Goal: Feedback & Contribution: Contribute content

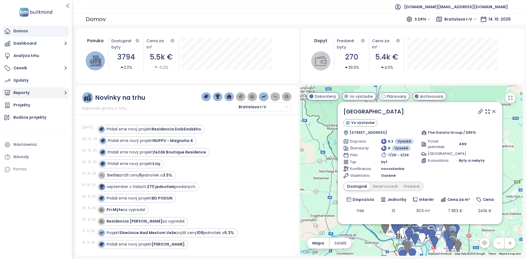
click at [37, 89] on button "Reporty" at bounding box center [36, 92] width 66 height 11
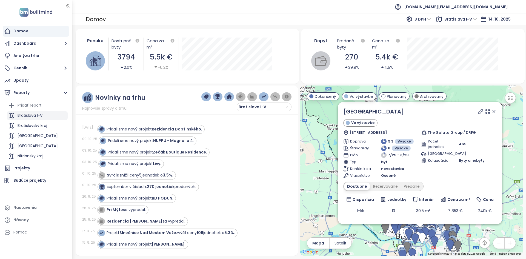
click at [30, 118] on div "Bratislava I-V" at bounding box center [30, 115] width 25 height 7
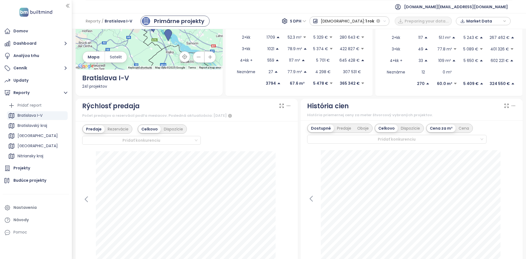
scroll to position [82, 0]
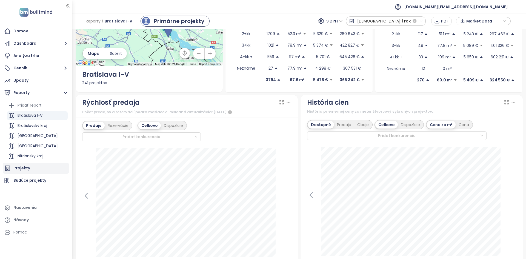
click at [43, 166] on div "Projekty" at bounding box center [36, 168] width 66 height 11
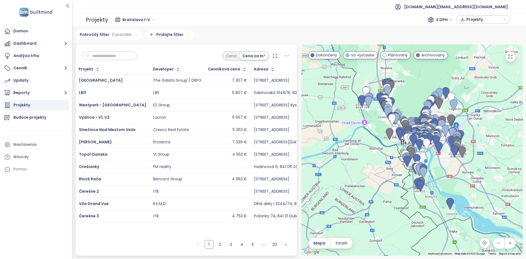
click at [114, 56] on input "text" at bounding box center [112, 56] width 44 height 8
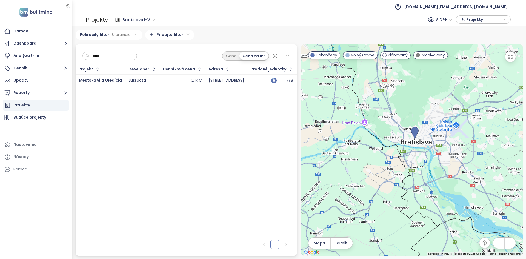
type input "*****"
click at [150, 82] on div "Lussuosa" at bounding box center [142, 80] width 27 height 7
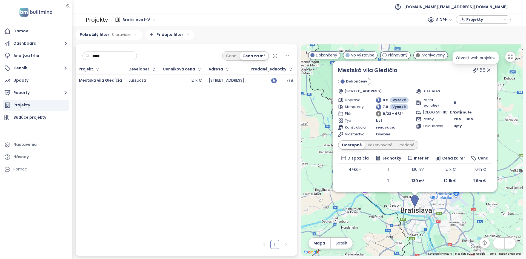
click at [477, 70] on icon at bounding box center [475, 69] width 5 height 5
click at [46, 56] on div "Analýza trhu" at bounding box center [36, 55] width 66 height 11
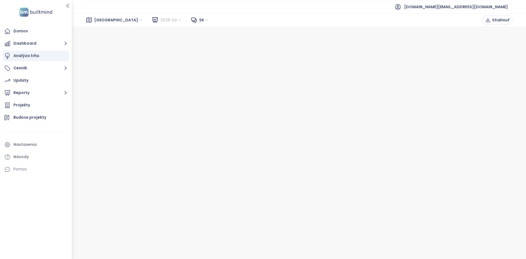
click at [160, 16] on span "2025 Q2" at bounding box center [171, 20] width 22 height 8
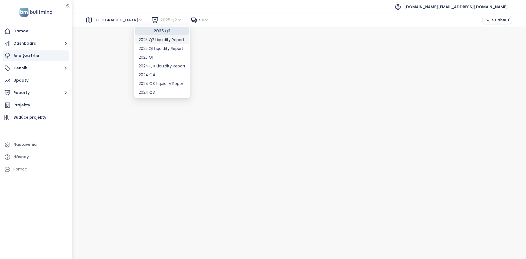
click at [163, 41] on div "2025 Q2 Liquidity Report" at bounding box center [162, 40] width 47 height 6
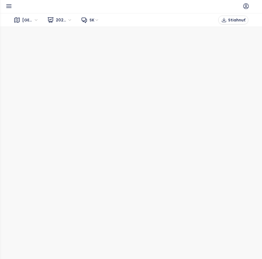
click at [9, 7] on icon "button" at bounding box center [9, 6] width 5 height 3
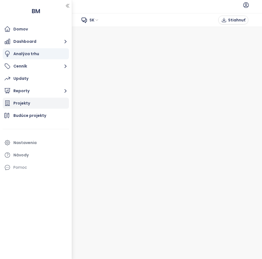
click at [24, 105] on div "Projekty" at bounding box center [21, 103] width 17 height 7
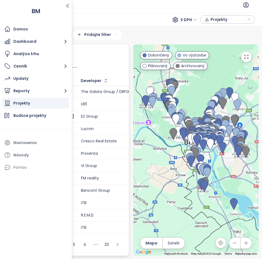
click at [151, 27] on div "Bratislava I-V 239 projektov Area Bratislavský kraj 304 projektov Area Košický …" at bounding box center [131, 142] width 262 height 232
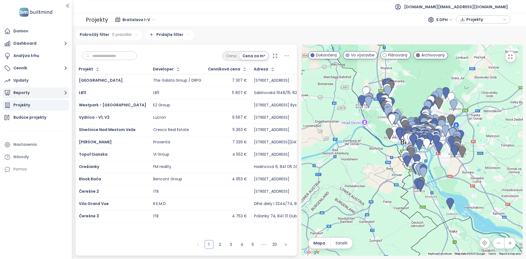
click at [28, 95] on button "Reporty" at bounding box center [36, 92] width 66 height 11
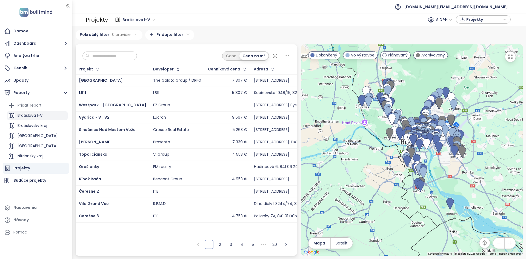
click at [32, 116] on div "Bratislava I-V" at bounding box center [30, 115] width 25 height 7
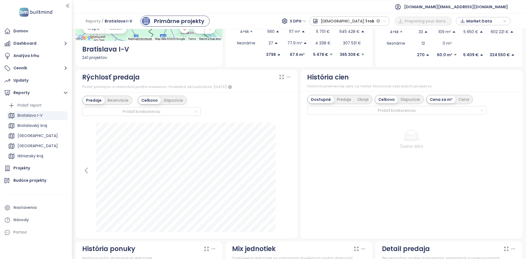
scroll to position [108, 0]
click at [89, 168] on icon at bounding box center [86, 170] width 8 height 8
click at [90, 168] on icon at bounding box center [86, 170] width 8 height 8
click at [88, 169] on div at bounding box center [186, 177] width 209 height 110
click at [287, 172] on icon at bounding box center [287, 170] width 8 height 8
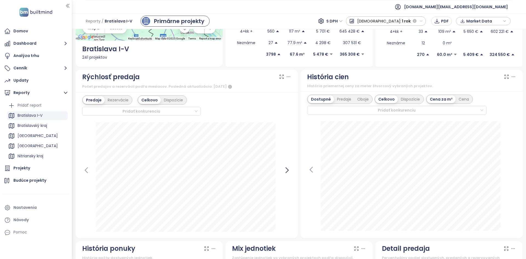
click at [287, 172] on icon at bounding box center [287, 170] width 8 height 8
click at [287, 172] on div at bounding box center [186, 177] width 209 height 110
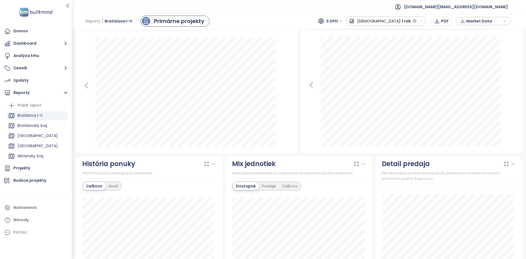
scroll to position [193, 0]
drag, startPoint x: 35, startPoint y: 67, endPoint x: 36, endPoint y: 54, distance: 12.4
click at [35, 66] on button "Cenník" at bounding box center [36, 68] width 66 height 11
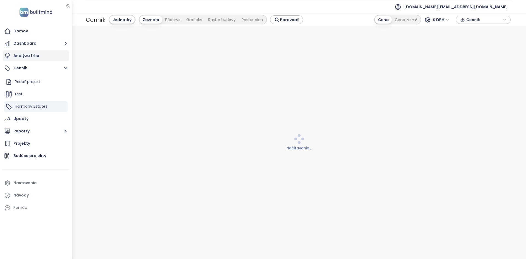
click at [36, 55] on div "Analýza trhu" at bounding box center [26, 55] width 26 height 7
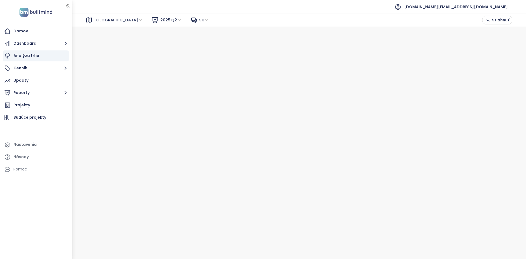
click at [111, 22] on span "[GEOGRAPHIC_DATA]" at bounding box center [118, 20] width 49 height 8
click at [112, 22] on span "[GEOGRAPHIC_DATA]" at bounding box center [118, 20] width 49 height 8
click at [44, 109] on div "Projekty" at bounding box center [36, 105] width 66 height 11
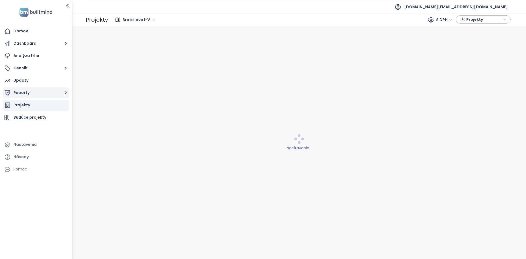
click at [29, 95] on button "Reporty" at bounding box center [36, 92] width 66 height 11
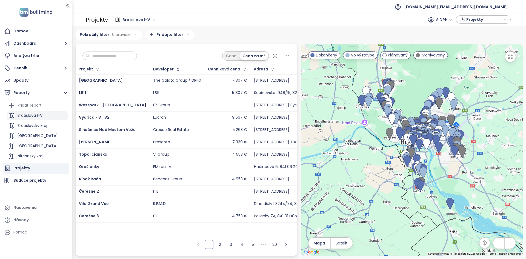
click at [42, 116] on div "Bratislava I-V" at bounding box center [30, 115] width 25 height 7
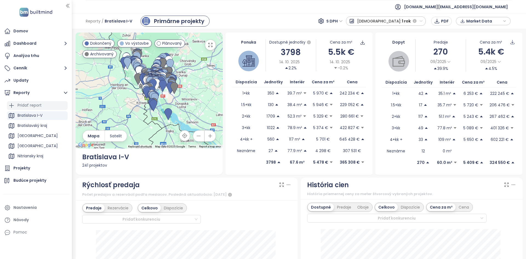
click at [45, 104] on div "Pridať report" at bounding box center [37, 105] width 61 height 9
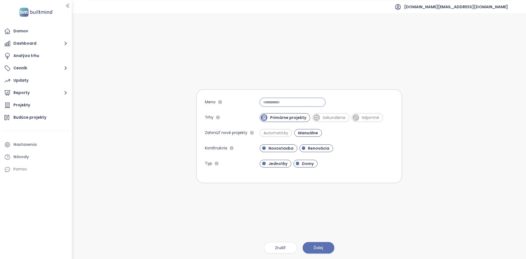
click at [294, 101] on input "Meno" at bounding box center [293, 102] width 66 height 9
type input "*********"
click at [322, 116] on span "Sekundárne" at bounding box center [334, 117] width 28 height 5
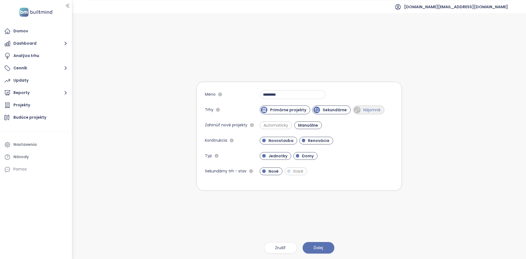
click at [372, 113] on span "Nájomné" at bounding box center [369, 109] width 32 height 9
click at [319, 247] on span "Ďalej" at bounding box center [318, 248] width 9 height 6
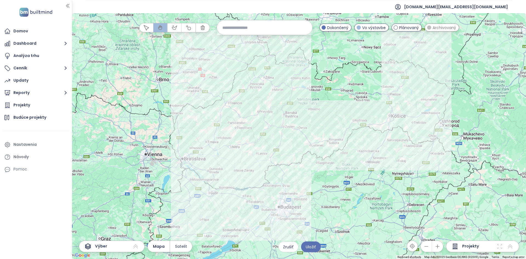
click at [200, 184] on div at bounding box center [299, 136] width 454 height 246
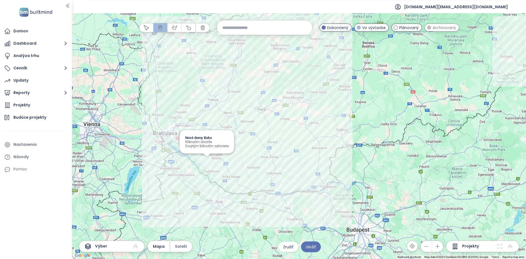
click at [208, 163] on div "Nové domy Baka Kliknutím otvoríte Dvojitým kliknutím zahrniete" at bounding box center [299, 136] width 454 height 246
click at [182, 164] on div at bounding box center [299, 136] width 454 height 246
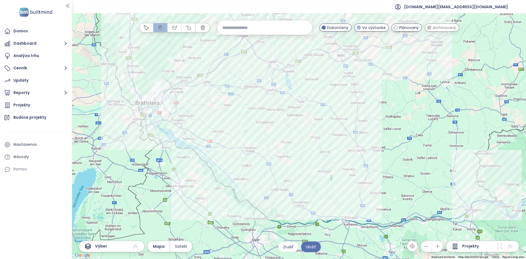
click at [182, 164] on div at bounding box center [299, 136] width 454 height 246
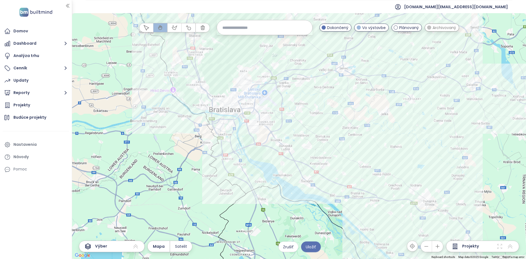
drag, startPoint x: 242, startPoint y: 161, endPoint x: 315, endPoint y: 219, distance: 93.2
click at [315, 219] on div at bounding box center [299, 136] width 454 height 246
click at [498, 246] on icon at bounding box center [499, 246] width 7 height 7
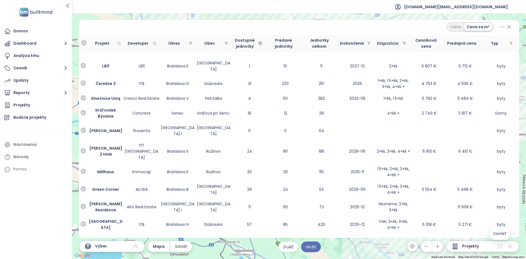
click at [502, 249] on icon at bounding box center [499, 246] width 7 height 7
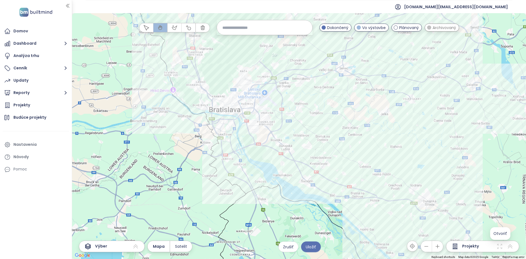
click at [499, 244] on icon at bounding box center [499, 246] width 7 height 7
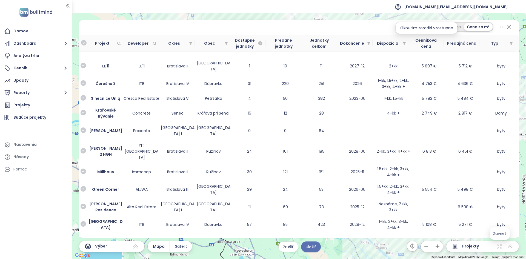
click at [497, 247] on icon at bounding box center [499, 246] width 7 height 7
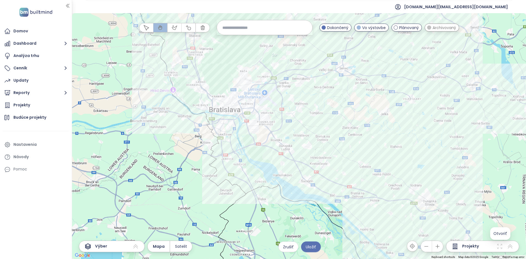
click at [497, 247] on icon at bounding box center [499, 246] width 7 height 7
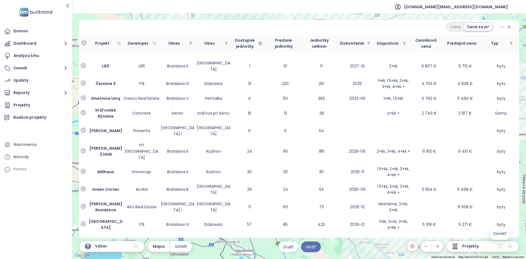
click at [499, 246] on icon at bounding box center [499, 246] width 7 height 7
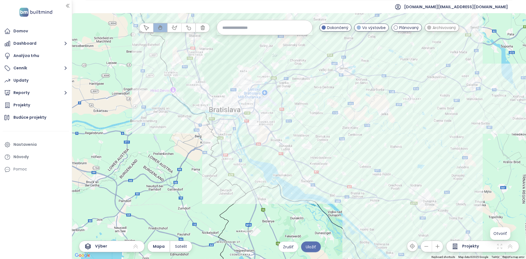
click at [501, 248] on icon at bounding box center [499, 246] width 7 height 7
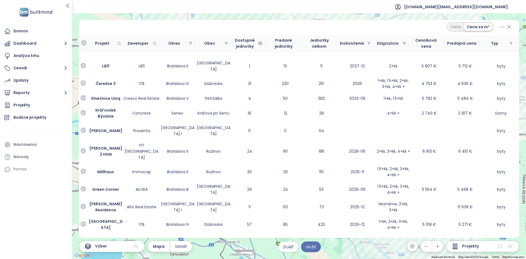
click at [500, 247] on icon at bounding box center [499, 246] width 7 height 7
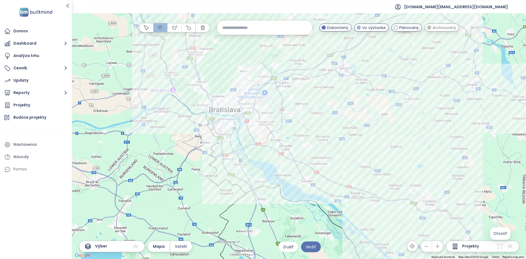
click at [498, 244] on icon at bounding box center [499, 246] width 7 height 7
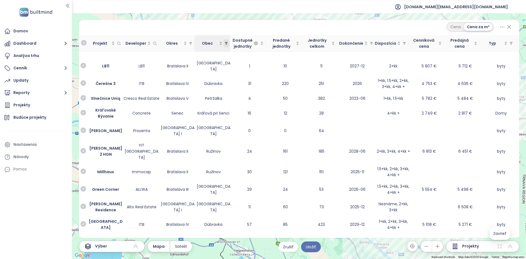
scroll to position [308, 0]
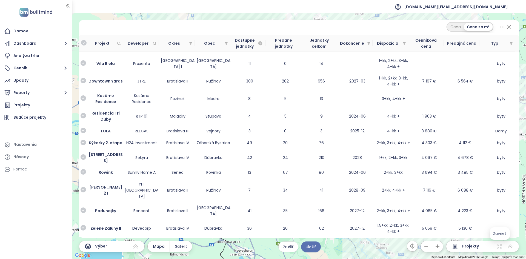
click at [496, 246] on icon at bounding box center [499, 246] width 7 height 7
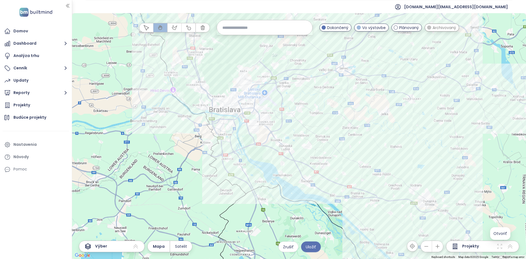
drag, startPoint x: 501, startPoint y: 244, endPoint x: 508, endPoint y: 248, distance: 7.9
click at [501, 245] on icon at bounding box center [499, 246] width 7 height 7
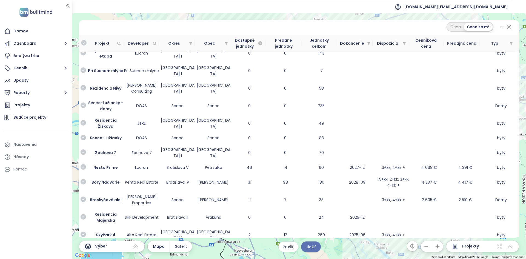
scroll to position [0, 0]
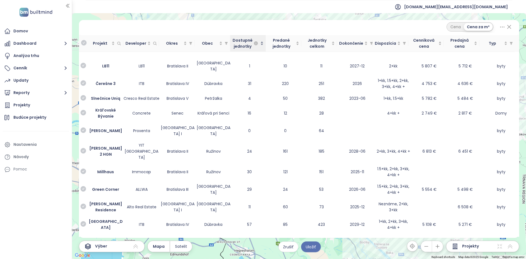
click at [260, 42] on div "Dostupné jednotky" at bounding box center [247, 43] width 31 height 12
click at [262, 44] on div "Dostupné jednotky" at bounding box center [247, 43] width 31 height 12
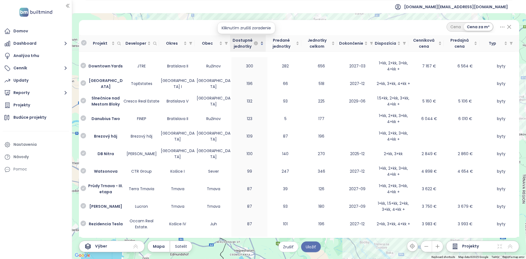
click at [262, 43] on div "Dostupné jednotky" at bounding box center [247, 43] width 31 height 12
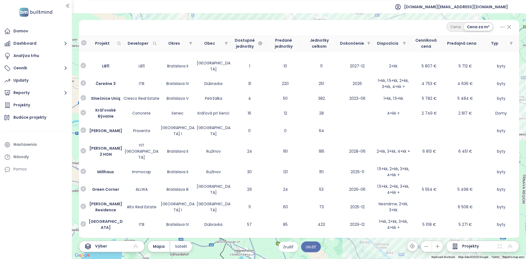
click at [211, 33] on div "Cena Cena za m² Projekt Developer Okres Obec Dostupné jednotky Predané jednotky…" at bounding box center [299, 129] width 440 height 218
click at [211, 33] on div "Cena Cena za m²" at bounding box center [299, 27] width 440 height 15
click at [206, 30] on div "Cena Cena za m²" at bounding box center [298, 26] width 427 height 9
click at [211, 26] on div "Cena Cena za m²" at bounding box center [298, 26] width 427 height 9
click at [243, 25] on div "Cena Cena za m²" at bounding box center [298, 26] width 427 height 9
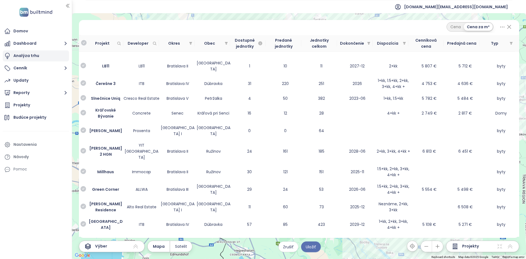
click at [36, 60] on div "Analýza trhu" at bounding box center [36, 55] width 66 height 11
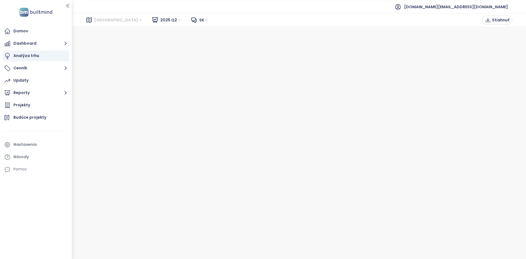
click at [118, 21] on span "[GEOGRAPHIC_DATA]" at bounding box center [118, 20] width 49 height 8
drag, startPoint x: 118, startPoint y: 21, endPoint x: 121, endPoint y: 21, distance: 3.1
click at [118, 20] on span "[GEOGRAPHIC_DATA]" at bounding box center [118, 20] width 49 height 8
click at [103, 24] on div "Bratislava 2025 Q2 sk Stiahnuť" at bounding box center [299, 20] width 454 height 14
click at [103, 23] on span "[GEOGRAPHIC_DATA]" at bounding box center [118, 20] width 49 height 8
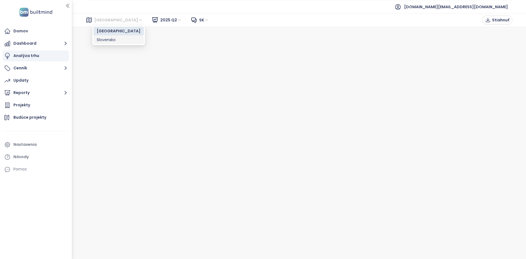
click at [109, 38] on div "Slovensko" at bounding box center [119, 40] width 44 height 6
click at [111, 16] on span "Slovensko" at bounding box center [106, 20] width 25 height 8
click at [112, 34] on div "[GEOGRAPHIC_DATA]" at bounding box center [116, 31] width 47 height 9
click at [143, 16] on div "Bratislava 2025 Q2 sk Stiahnuť" at bounding box center [299, 20] width 454 height 14
click at [160, 18] on span "2025 Q2" at bounding box center [171, 20] width 22 height 8
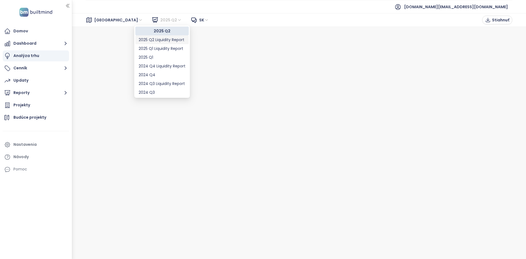
click at [156, 38] on div "2025 Q2 Liquidity Report" at bounding box center [162, 40] width 47 height 6
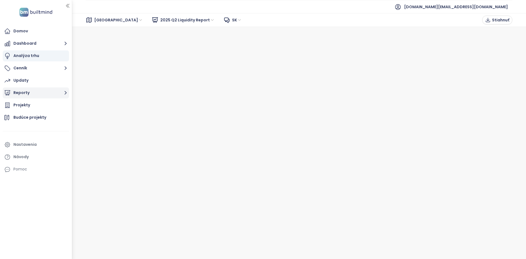
click at [40, 88] on button "Reporty" at bounding box center [36, 92] width 66 height 11
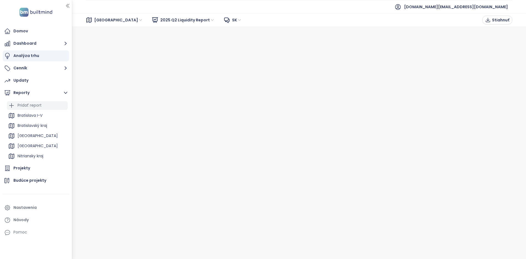
click at [40, 107] on div "Pridať report" at bounding box center [30, 105] width 24 height 7
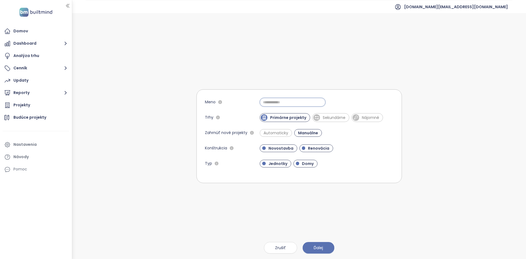
click at [272, 103] on input "Meno" at bounding box center [293, 102] width 66 height 9
type input "**********"
click at [312, 114] on span "Sekundárne" at bounding box center [330, 117] width 37 height 9
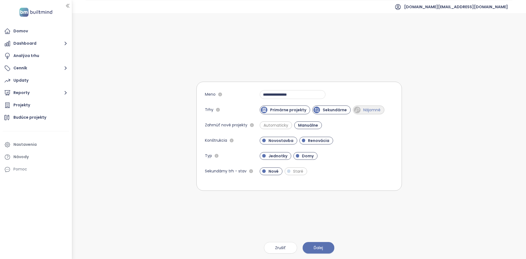
click at [359, 106] on span "Nájomné" at bounding box center [369, 109] width 32 height 9
click at [333, 104] on form "**********" at bounding box center [298, 136] width 205 height 109
click at [336, 107] on span "Sekundárne" at bounding box center [331, 109] width 38 height 9
click at [353, 107] on span "Nájomné" at bounding box center [368, 109] width 32 height 9
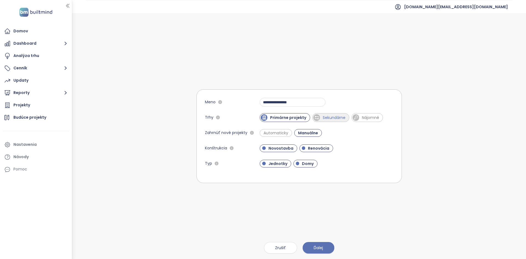
click at [340, 119] on span "Sekundárne" at bounding box center [334, 117] width 28 height 5
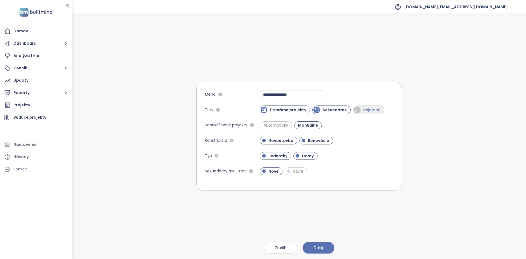
click at [362, 110] on span "Nájomné" at bounding box center [372, 109] width 23 height 5
click at [286, 126] on span "Automaticky" at bounding box center [276, 124] width 30 height 5
click at [305, 141] on span "Renovácia" at bounding box center [318, 140] width 27 height 5
click at [301, 155] on span "Domy" at bounding box center [307, 155] width 17 height 5
click at [295, 174] on span "Staré" at bounding box center [296, 171] width 23 height 8
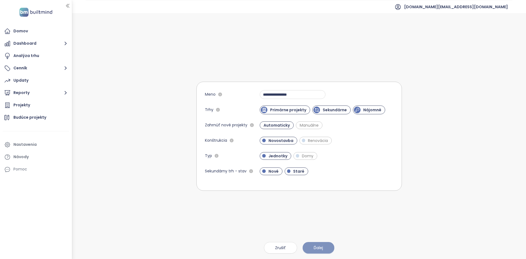
click at [325, 252] on button "Ďalej" at bounding box center [318, 248] width 32 height 12
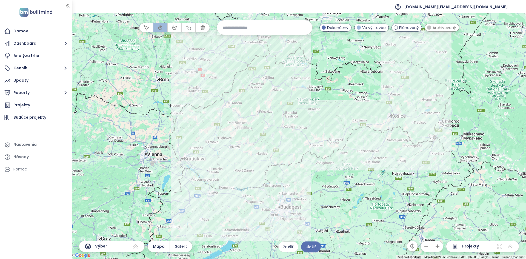
click at [156, 152] on div at bounding box center [299, 136] width 454 height 246
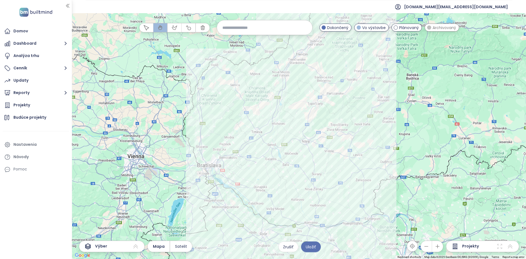
click at [156, 152] on div at bounding box center [299, 136] width 454 height 246
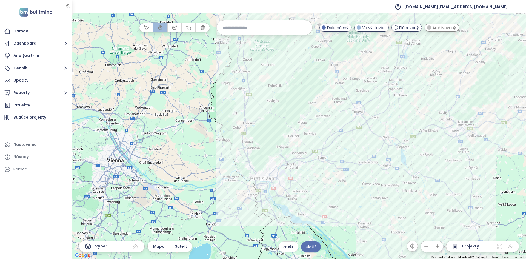
click at [263, 30] on input at bounding box center [264, 28] width 84 height 12
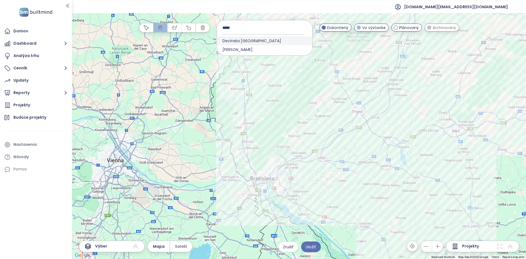
type input "*****"
click at [272, 42] on div "Devínska Nová Ves" at bounding box center [264, 40] width 95 height 9
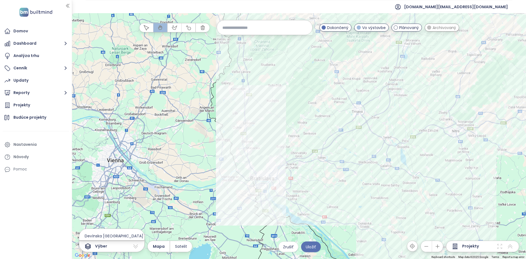
click at [213, 149] on div at bounding box center [299, 136] width 454 height 246
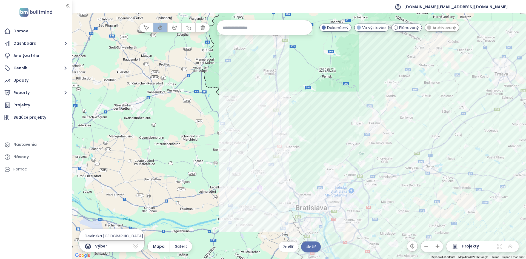
click at [246, 198] on div at bounding box center [299, 136] width 454 height 246
click at [246, 197] on div at bounding box center [299, 136] width 454 height 246
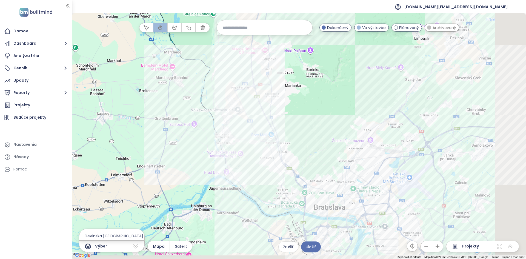
drag, startPoint x: 295, startPoint y: 186, endPoint x: 246, endPoint y: 175, distance: 50.1
click at [246, 175] on div at bounding box center [299, 136] width 454 height 246
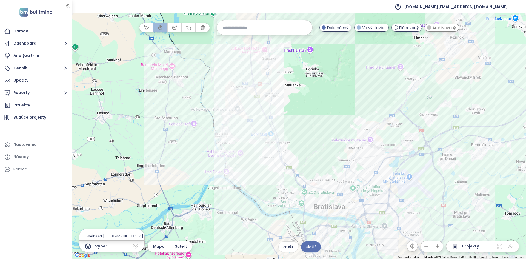
click at [246, 175] on div at bounding box center [299, 136] width 454 height 246
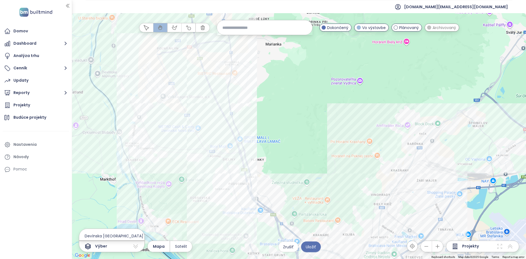
drag, startPoint x: 271, startPoint y: 146, endPoint x: 199, endPoint y: 192, distance: 85.1
click at [199, 192] on div at bounding box center [299, 136] width 454 height 246
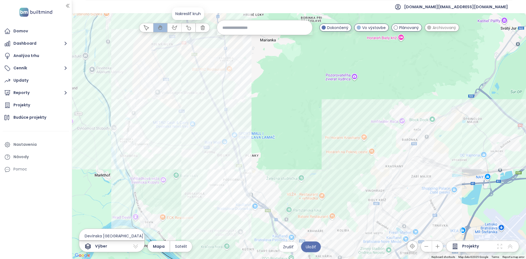
click at [189, 24] on button "button" at bounding box center [189, 27] width 14 height 9
click at [240, 32] on input at bounding box center [264, 28] width 84 height 12
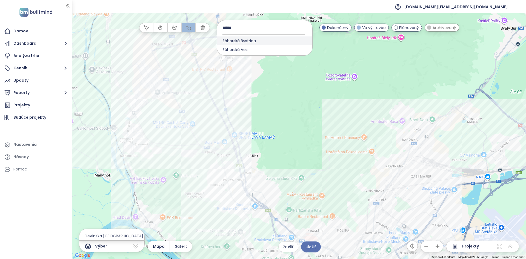
type input "******"
click at [250, 40] on span "Záhorská Bystrica" at bounding box center [239, 40] width 44 height 9
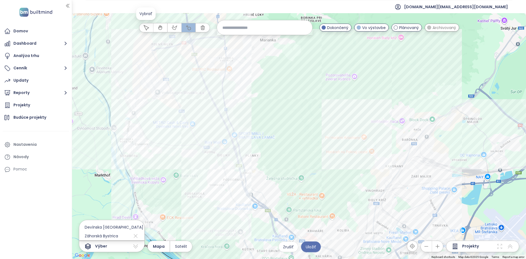
click at [147, 28] on icon "button" at bounding box center [146, 27] width 5 height 5
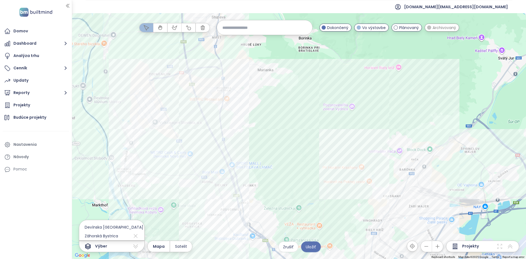
drag, startPoint x: 280, startPoint y: 138, endPoint x: 278, endPoint y: 169, distance: 30.5
click at [278, 169] on div at bounding box center [299, 136] width 454 height 246
click at [236, 29] on input at bounding box center [264, 28] width 84 height 12
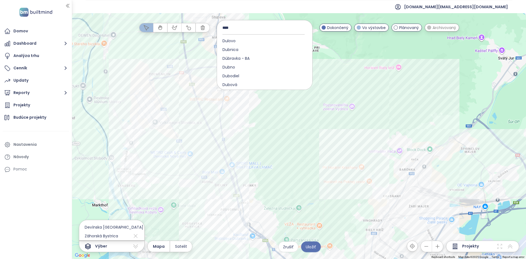
type input "*****"
click at [185, 28] on button "button" at bounding box center [189, 27] width 14 height 9
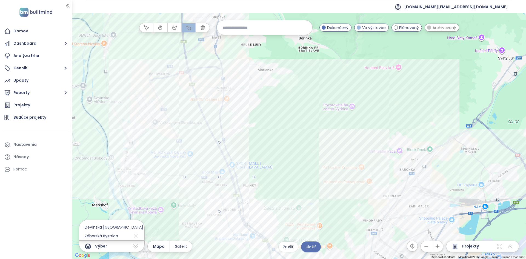
drag, startPoint x: 219, startPoint y: 177, endPoint x: 253, endPoint y: 183, distance: 34.8
click at [253, 183] on div at bounding box center [299, 136] width 454 height 246
click at [146, 27] on icon "button" at bounding box center [146, 27] width 5 height 5
click at [227, 215] on div "Na lúke Kliknutím otvoríte Dvojitým kliknutím zahrniete" at bounding box center [299, 136] width 454 height 246
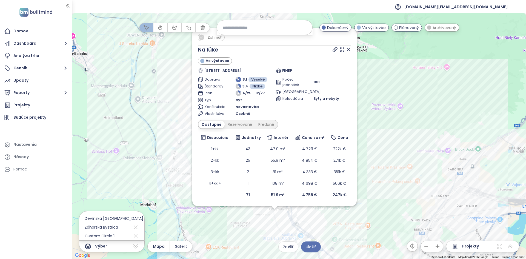
drag, startPoint x: 279, startPoint y: 201, endPoint x: 255, endPoint y: 269, distance: 72.2
click at [255, 259] on html "Domov Dashboard Analýza trhu Cenník Updaty Reporty Projekty Budúce projekty Nas…" at bounding box center [263, 129] width 526 height 259
click at [341, 50] on icon at bounding box center [341, 49] width 5 height 5
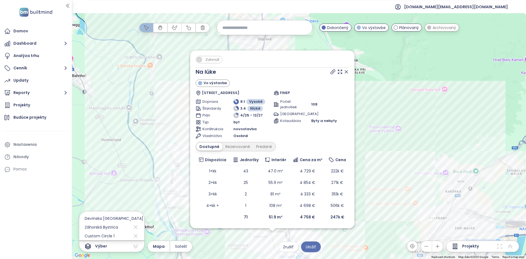
drag, startPoint x: 414, startPoint y: 153, endPoint x: 418, endPoint y: 182, distance: 29.5
click at [418, 182] on div "Zahrnúť Na lúke Vo výstavbe Saratovská 3361, 841 02 Dúbravka, Slovakia FINEP Do…" at bounding box center [299, 136] width 454 height 246
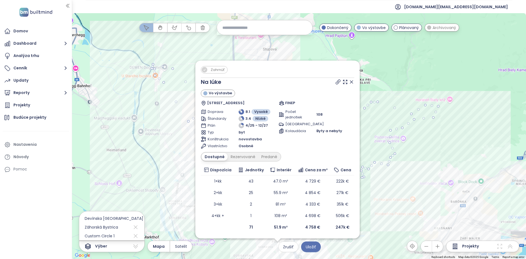
click at [351, 82] on icon at bounding box center [351, 81] width 5 height 5
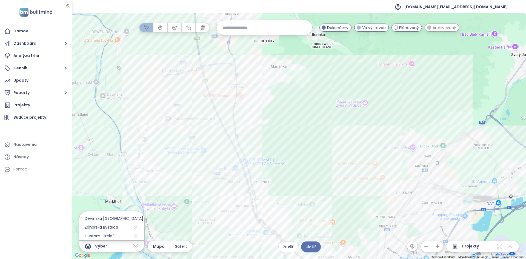
drag, startPoint x: 346, startPoint y: 216, endPoint x: 308, endPoint y: 192, distance: 44.8
click at [308, 192] on div at bounding box center [299, 136] width 454 height 246
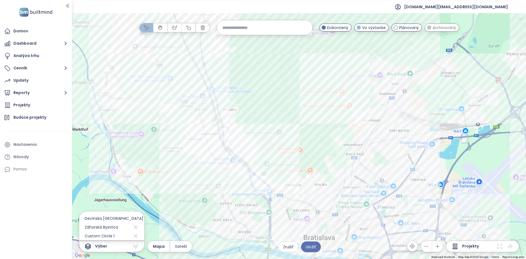
drag, startPoint x: 340, startPoint y: 210, endPoint x: 306, endPoint y: 137, distance: 80.8
click at [306, 137] on div at bounding box center [299, 136] width 454 height 246
click at [498, 248] on icon at bounding box center [499, 246] width 5 height 5
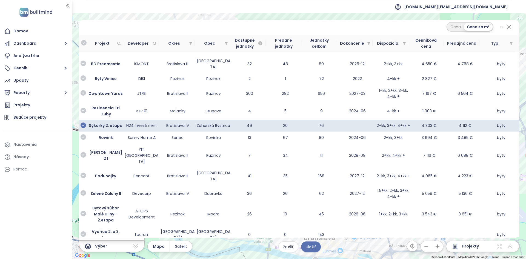
scroll to position [229, 0]
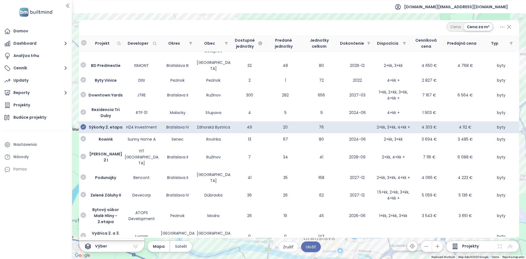
click at [500, 248] on icon at bounding box center [499, 246] width 7 height 7
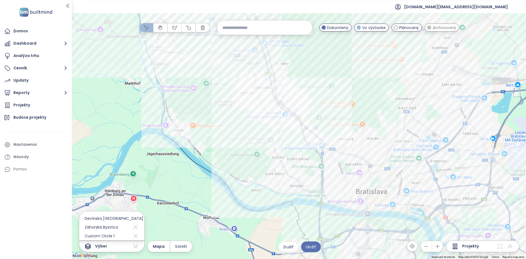
drag, startPoint x: 425, startPoint y: 133, endPoint x: 478, endPoint y: 89, distance: 68.9
click at [478, 89] on div at bounding box center [299, 136] width 454 height 246
click at [315, 248] on span "Uložiť" at bounding box center [311, 247] width 10 height 6
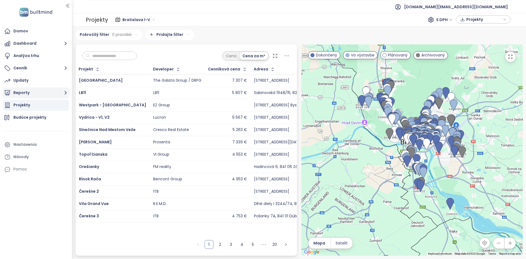
click at [52, 91] on button "Reporty" at bounding box center [36, 92] width 66 height 11
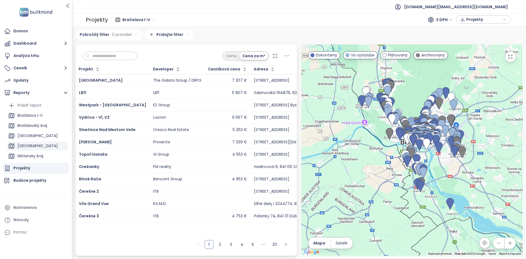
scroll to position [80, 0]
click at [37, 159] on div "Devinska nova ves" at bounding box center [35, 156] width 35 height 7
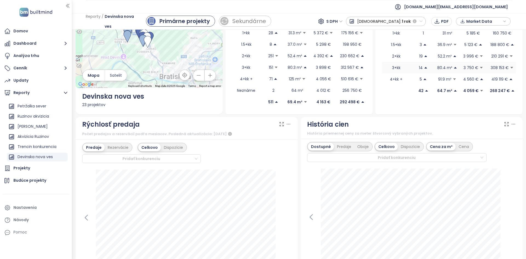
scroll to position [61, 0]
drag, startPoint x: 325, startPoint y: 104, endPoint x: 297, endPoint y: 99, distance: 28.3
click at [297, 99] on tr "511 69.4 m² 4 163 € 292 498 €" at bounding box center [299, 102] width 134 height 12
click at [306, 107] on div "Ponuka Dostupné jednotky 511 14. 10. 2025 0.2% Cena za m² 4.2k € 14. 10. 2025 0…" at bounding box center [299, 43] width 147 height 142
click at [316, 104] on p "4 163 €" at bounding box center [323, 102] width 14 height 6
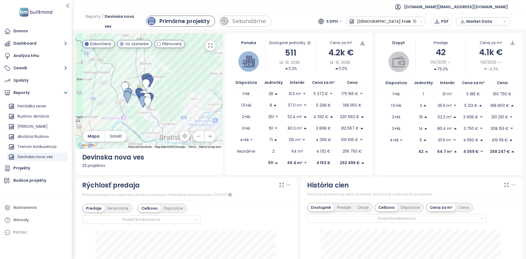
scroll to position [0, 0]
drag, startPoint x: 341, startPoint y: 106, endPoint x: 358, endPoint y: 104, distance: 17.3
click at [358, 104] on p "198 950 €" at bounding box center [352, 105] width 19 height 6
click at [333, 124] on td "3 898 €" at bounding box center [324, 128] width 30 height 12
drag, startPoint x: 263, startPoint y: 97, endPoint x: 272, endPoint y: 96, distance: 8.8
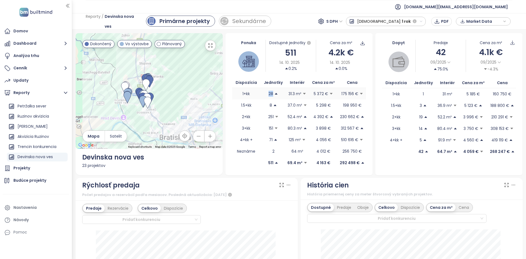
click at [272, 96] on td "28" at bounding box center [274, 94] width 26 height 12
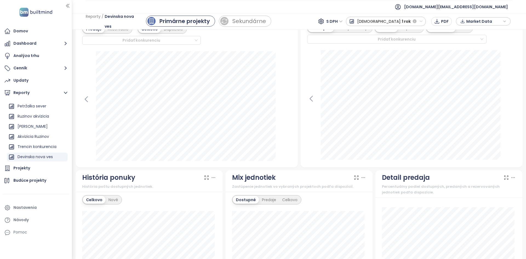
scroll to position [177, 0]
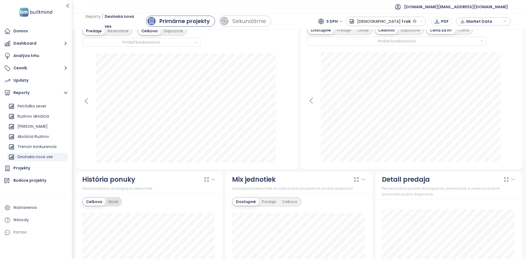
click at [112, 204] on div "Nové" at bounding box center [113, 202] width 16 height 8
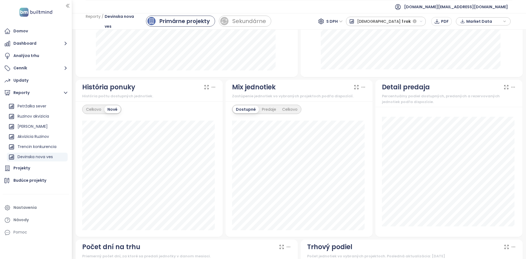
scroll to position [269, 0]
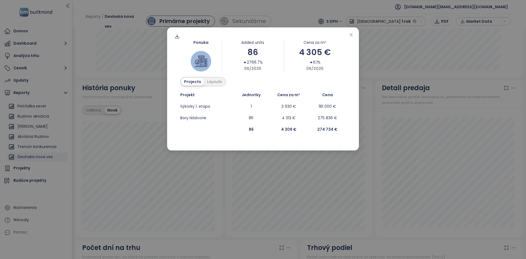
drag, startPoint x: 192, startPoint y: 166, endPoint x: 196, endPoint y: 157, distance: 9.9
click at [192, 165] on div "Ponuka Added units 86 2766.7% 06/2025 Cena za m² 4 305 € 6.1% 06/2025 Projects …" at bounding box center [263, 129] width 526 height 259
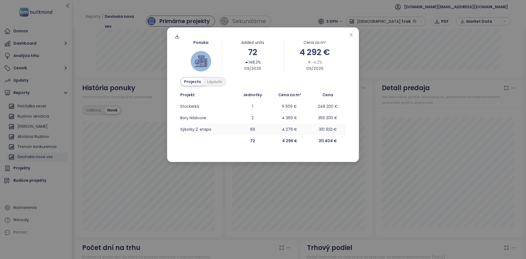
click at [250, 129] on td "69" at bounding box center [253, 130] width 34 height 12
drag, startPoint x: 95, startPoint y: 103, endPoint x: 99, endPoint y: 109, distance: 7.5
click at [95, 103] on div "Ponuka Added units 72 148.3% 09/2025 Cena za m² 4 292 € -4.2% 09/2025 Projects …" at bounding box center [263, 129] width 526 height 259
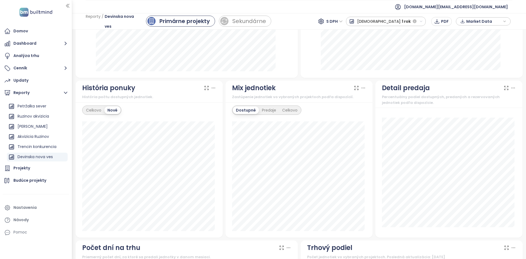
click at [99, 110] on body "Domov Dashboard Analýza trhu Cenník Updaty Reporty Pridať report Bratislava I-V…" at bounding box center [263, 129] width 526 height 259
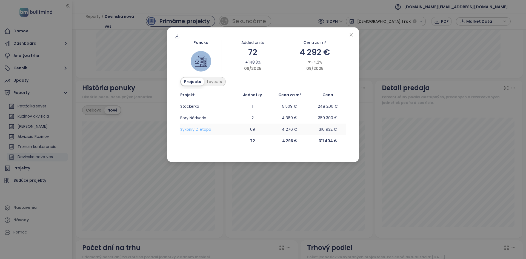
click at [198, 129] on span "Sýkorky 2. etapa" at bounding box center [195, 129] width 31 height 5
click at [356, 36] on div "Ponuka Added units 72 148.3% 09/2025 Cena za m² 4 292 € -4.2% 09/2025 Projects …" at bounding box center [263, 94] width 192 height 135
click at [354, 36] on div "Ponuka Added units 72 148.3% 09/2025 Cena za m² 4 292 € -4.2% 09/2025 Projects …" at bounding box center [263, 94] width 192 height 135
click at [353, 36] on icon "close" at bounding box center [351, 35] width 4 height 4
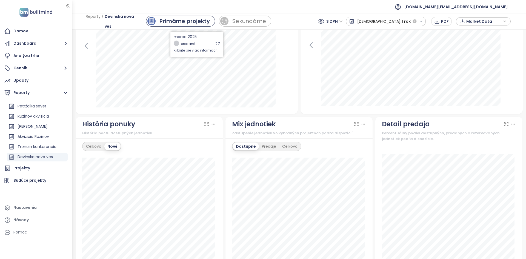
scroll to position [233, 0]
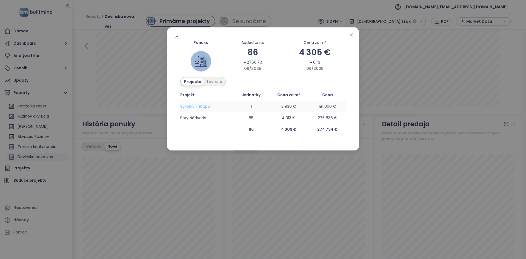
click at [196, 106] on span "Sýkorky 1. etapa" at bounding box center [195, 106] width 30 height 5
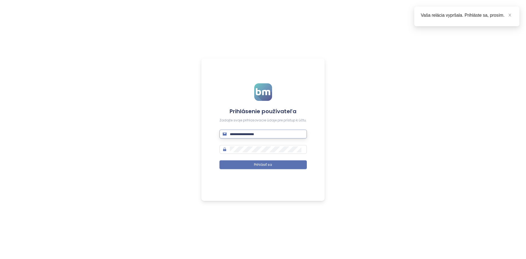
click at [262, 133] on input "text" at bounding box center [267, 134] width 74 height 6
type input "**********"
click at [219, 160] on button "Prihlásiť sa" at bounding box center [262, 164] width 87 height 9
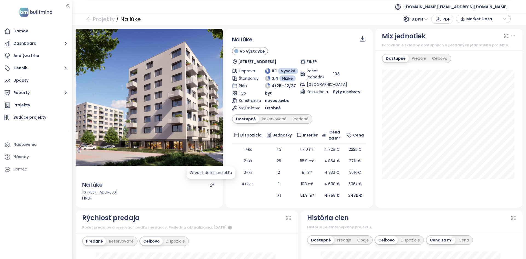
click at [210, 184] on icon "link" at bounding box center [212, 184] width 5 height 5
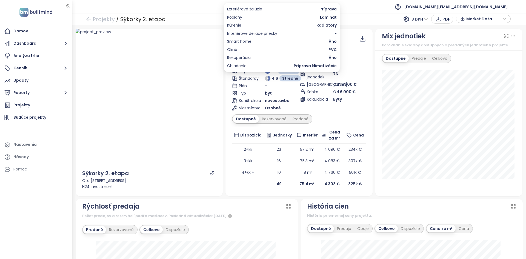
click at [308, 67] on span "Príprava klimatizácie" at bounding box center [315, 66] width 43 height 6
drag, startPoint x: 330, startPoint y: 49, endPoint x: 320, endPoint y: 56, distance: 12.5
drag, startPoint x: 320, startPoint y: 56, endPoint x: 318, endPoint y: 61, distance: 5.4
click at [318, 60] on div "Rekuperácia Áno" at bounding box center [282, 58] width 110 height 6
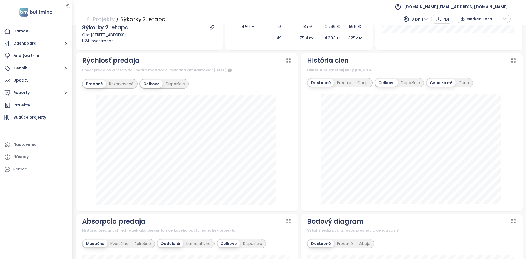
scroll to position [145, 0]
click at [123, 88] on div "Predané Rezervované" at bounding box center [109, 83] width 55 height 9
click at [122, 87] on div "Rezervované" at bounding box center [121, 84] width 31 height 8
click at [98, 82] on div "Predané" at bounding box center [94, 84] width 22 height 8
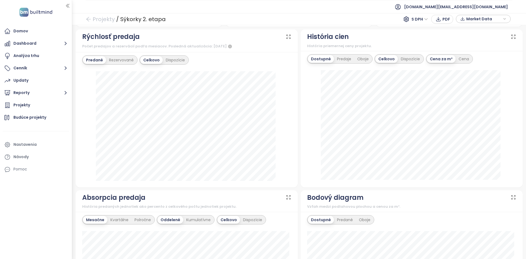
scroll to position [0, 0]
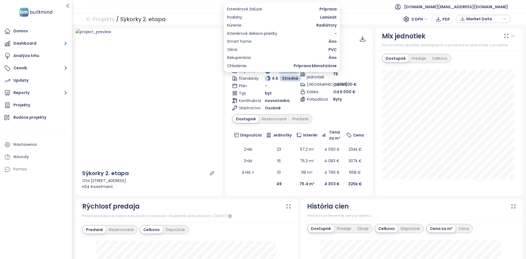
click at [273, 81] on span "4.6" at bounding box center [275, 78] width 6 height 6
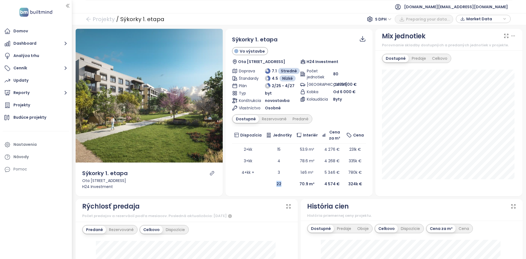
drag, startPoint x: 279, startPoint y: 184, endPoint x: 265, endPoint y: 182, distance: 14.3
click at [265, 182] on td "22" at bounding box center [279, 184] width 30 height 12
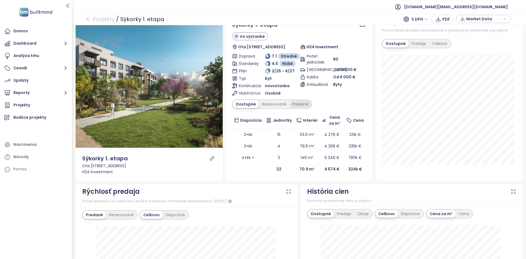
scroll to position [15, 0]
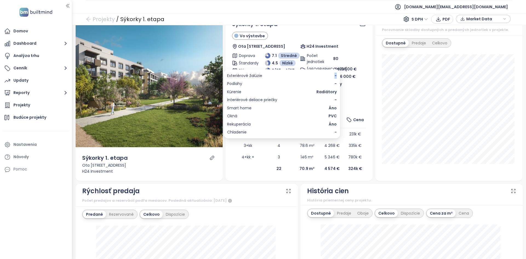
drag, startPoint x: 337, startPoint y: 75, endPoint x: 329, endPoint y: 76, distance: 8.6
click at [329, 76] on div "Exteriérové žalúzie - Podlahy - Kúrenie Radiátory Interiérové deliace priečky -…" at bounding box center [282, 103] width 116 height 69
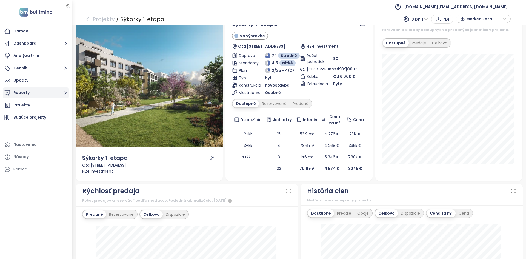
click at [47, 90] on button "Reporty" at bounding box center [36, 92] width 66 height 11
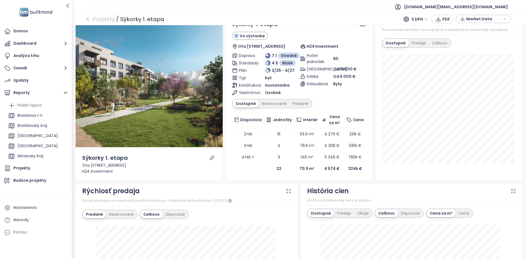
scroll to position [80, 0]
click at [44, 156] on div "Devinska nova ves" at bounding box center [35, 156] width 35 height 7
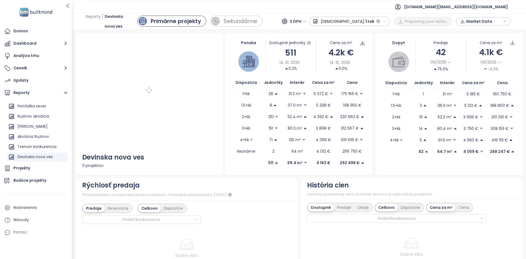
click at [478, 19] on span "Market Data" at bounding box center [483, 21] width 35 height 8
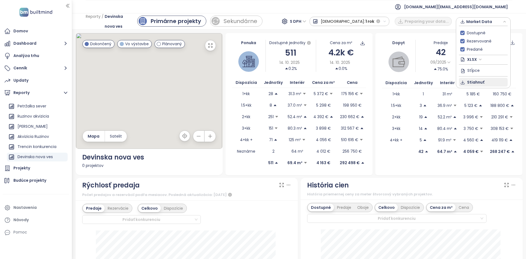
click at [483, 81] on span "Stiahnuť" at bounding box center [475, 82] width 17 height 6
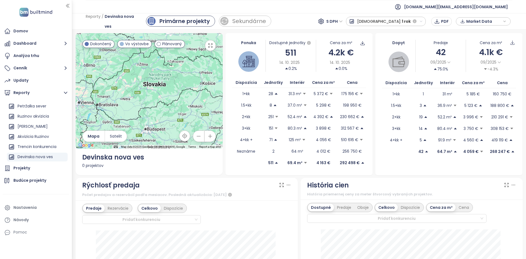
drag, startPoint x: 371, startPoint y: 10, endPoint x: 401, endPoint y: 6, distance: 29.6
click at [371, 10] on ul "[DOMAIN_NAME][EMAIL_ADDRESS][DOMAIN_NAME]" at bounding box center [299, 6] width 427 height 13
click at [490, 21] on span "Market Data" at bounding box center [483, 21] width 35 height 8
click at [440, 28] on div "Reporty / Devinska nova ves Primárne projekty Sekundárne Nájomné S DPH Predaj: …" at bounding box center [299, 21] width 454 height 16
click at [441, 23] on button "PDF" at bounding box center [441, 21] width 21 height 9
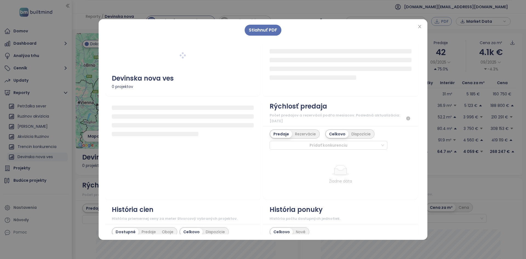
click at [441, 23] on div "Stiahnuť PDF Devinska nova ves 0 projektov Rýchlosť predaja Počet predajov a re…" at bounding box center [263, 129] width 526 height 259
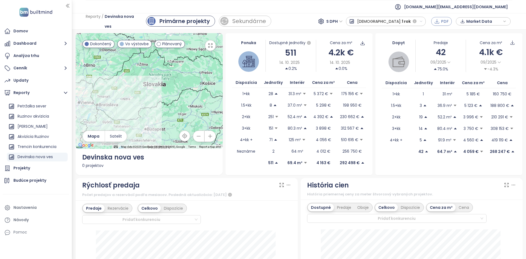
click at [443, 21] on span "PDF" at bounding box center [445, 21] width 8 height 6
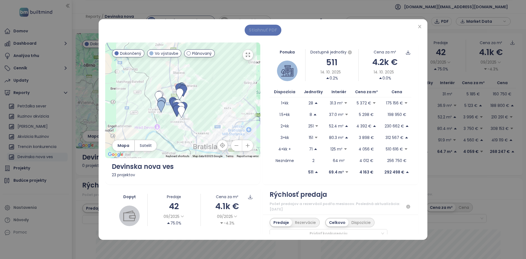
click at [268, 28] on span "Stiahnuť PDF" at bounding box center [263, 30] width 28 height 7
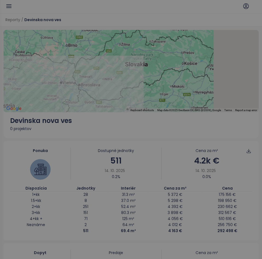
drag, startPoint x: 182, startPoint y: 153, endPoint x: 246, endPoint y: 52, distance: 119.0
click at [216, 22] on div "Stiahnuť PDF ← Move left → Move right ↑ Move up ↓ Move down + Zoom in - Zoom ou…" at bounding box center [131, 129] width 262 height 259
